Goal: Task Accomplishment & Management: Manage account settings

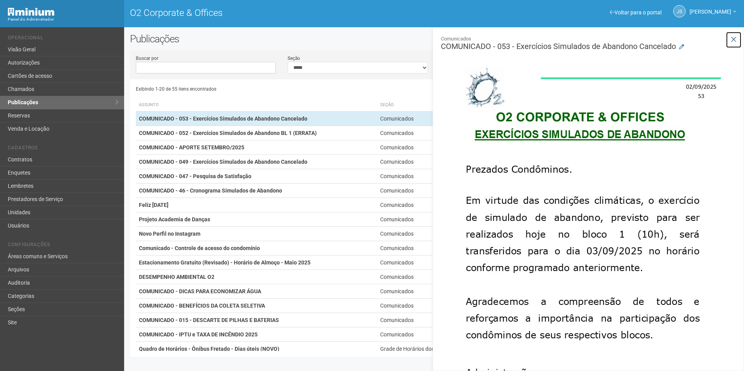
click at [731, 38] on icon at bounding box center [734, 40] width 6 height 8
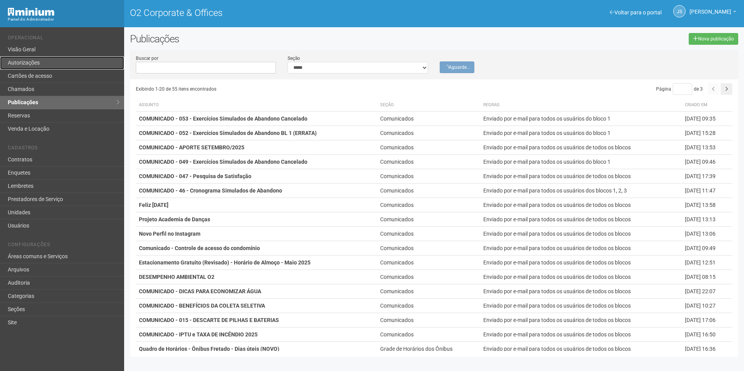
click at [32, 63] on link "Autorizações" at bounding box center [62, 62] width 124 height 13
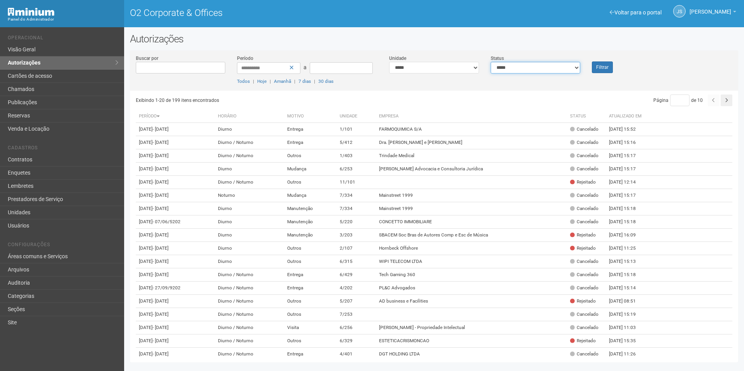
click at [522, 69] on select "**********" at bounding box center [536, 68] width 90 height 12
click at [395, 86] on div "**********" at bounding box center [434, 72] width 608 height 36
